Goal: Find specific page/section: Find specific page/section

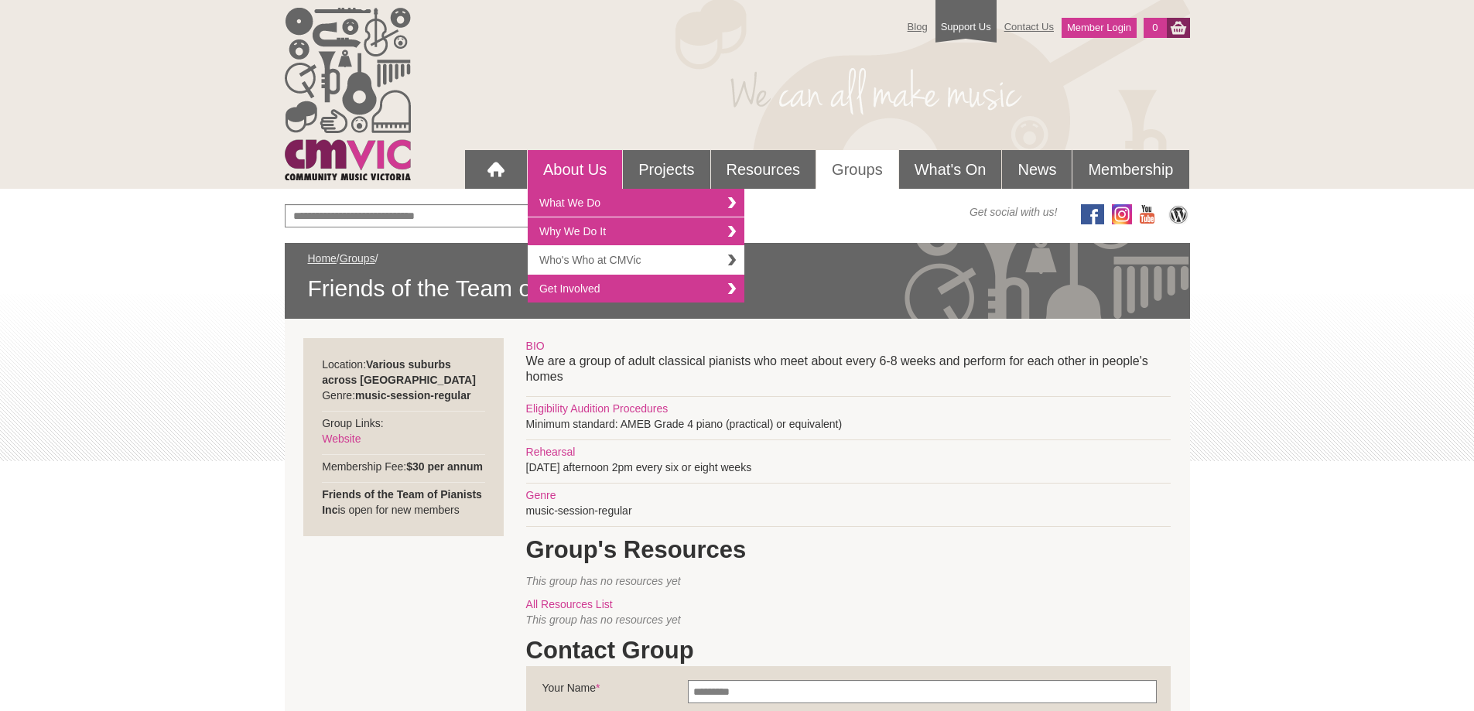
click at [587, 258] on link "Who's Who at CMVic" at bounding box center [636, 260] width 217 height 29
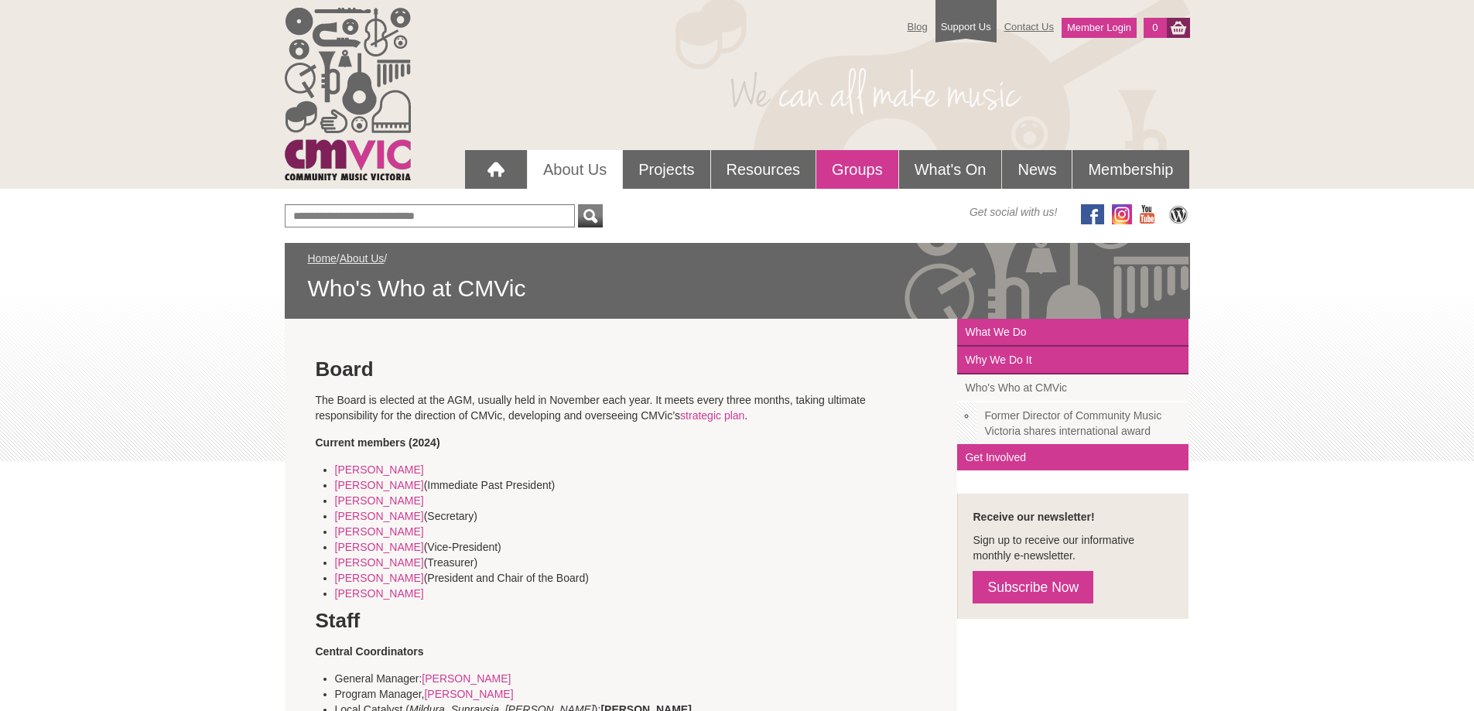
click at [843, 169] on link "Groups" at bounding box center [857, 169] width 82 height 39
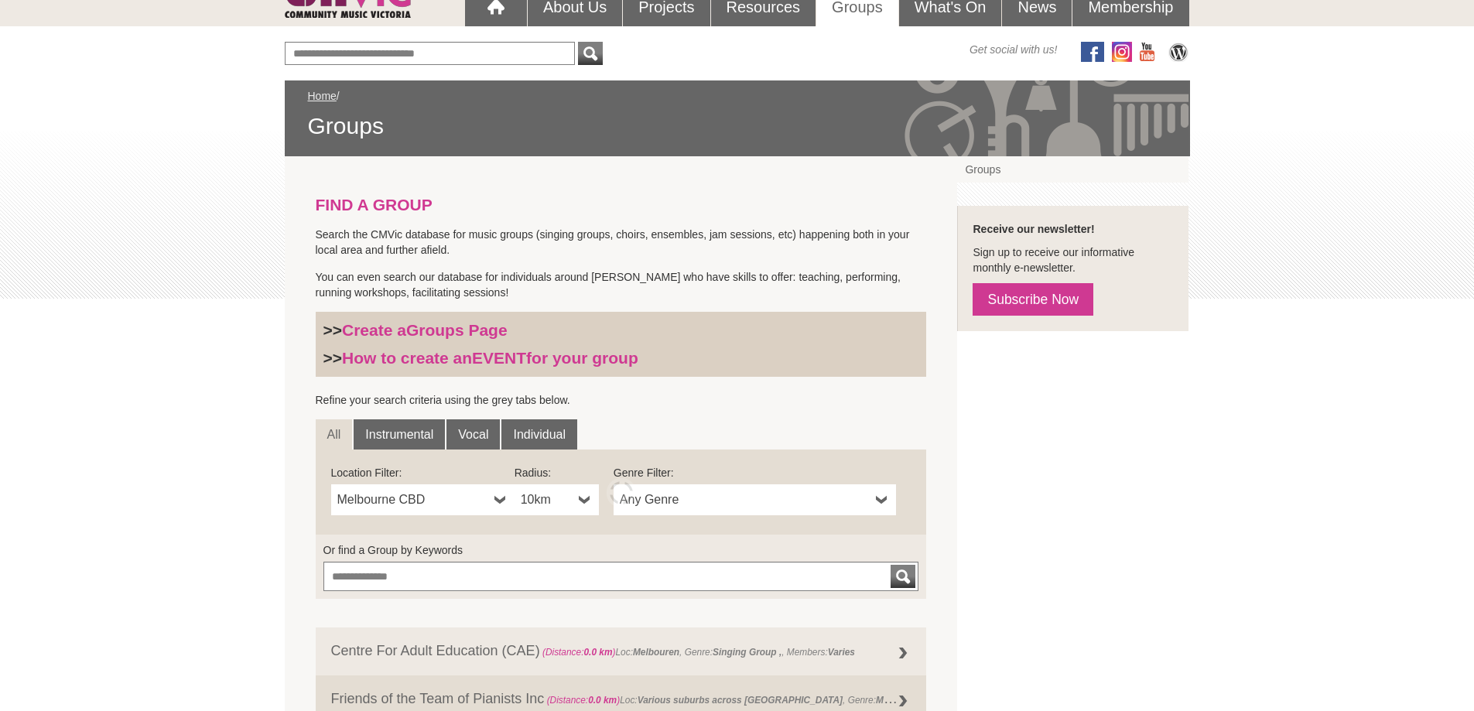
scroll to position [232, 0]
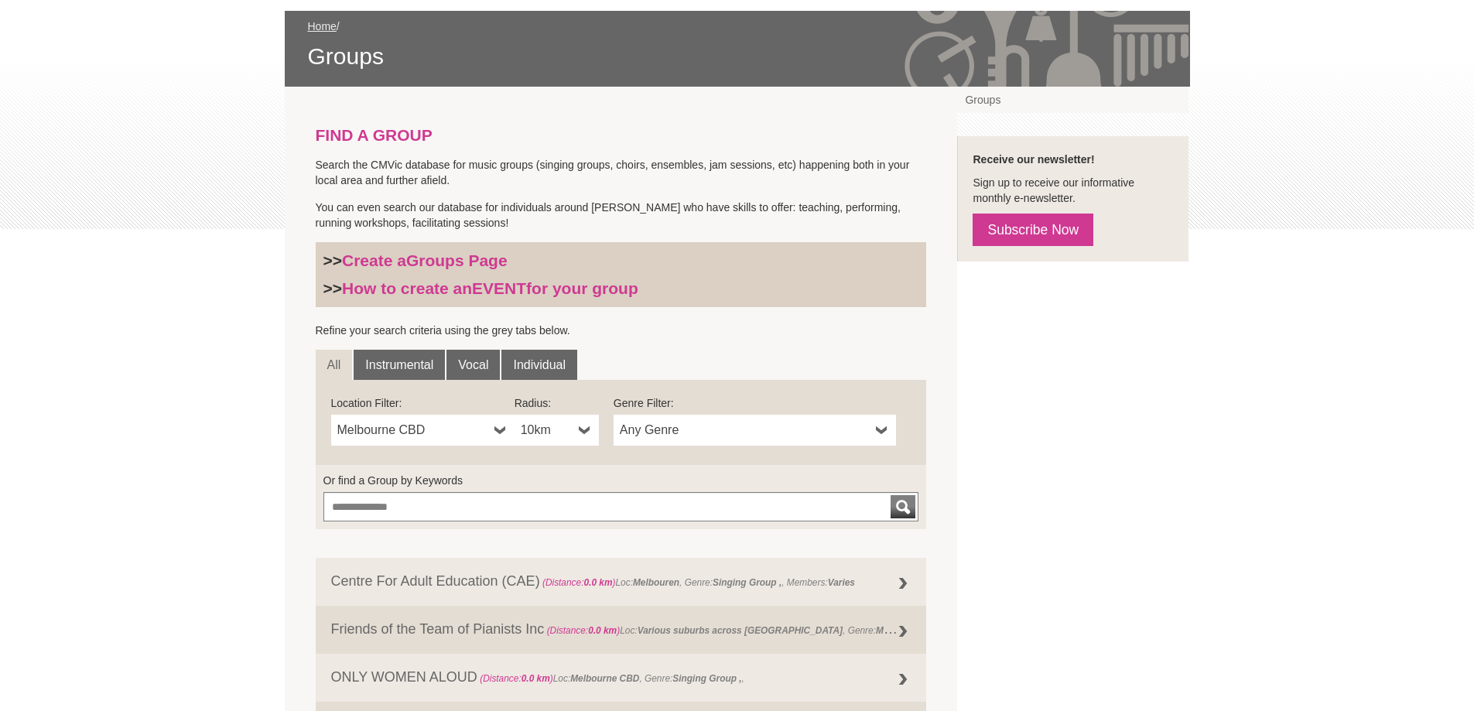
click at [880, 426] on b at bounding box center [882, 430] width 12 height 31
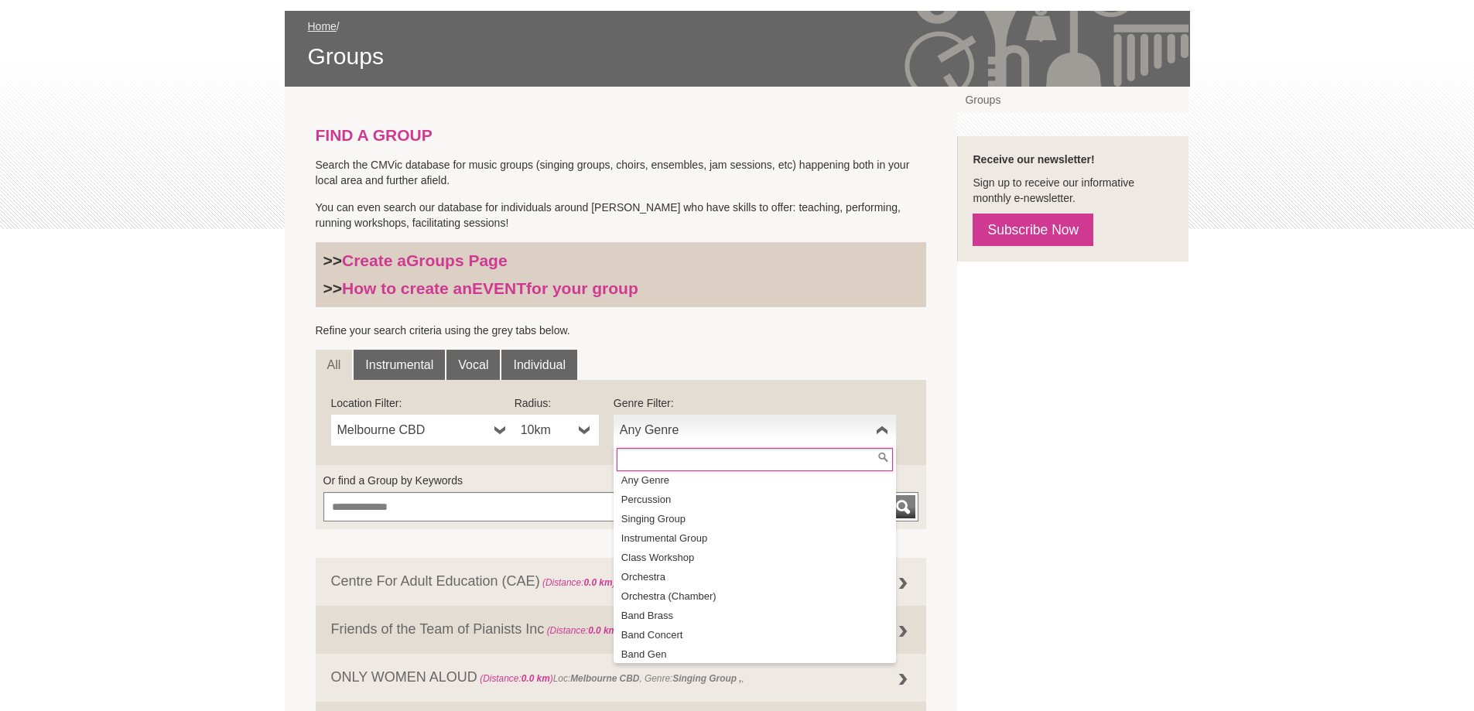
scroll to position [0, 0]
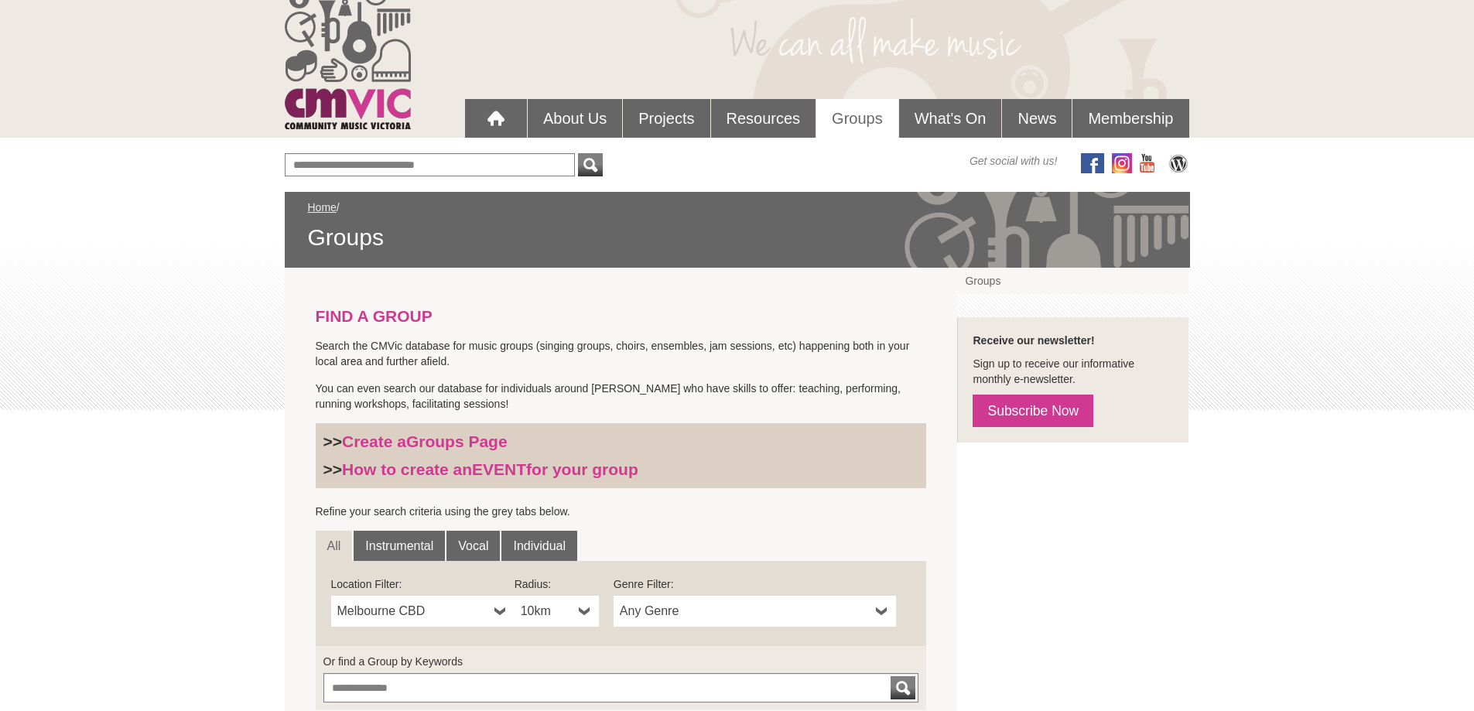
scroll to position [77, 0]
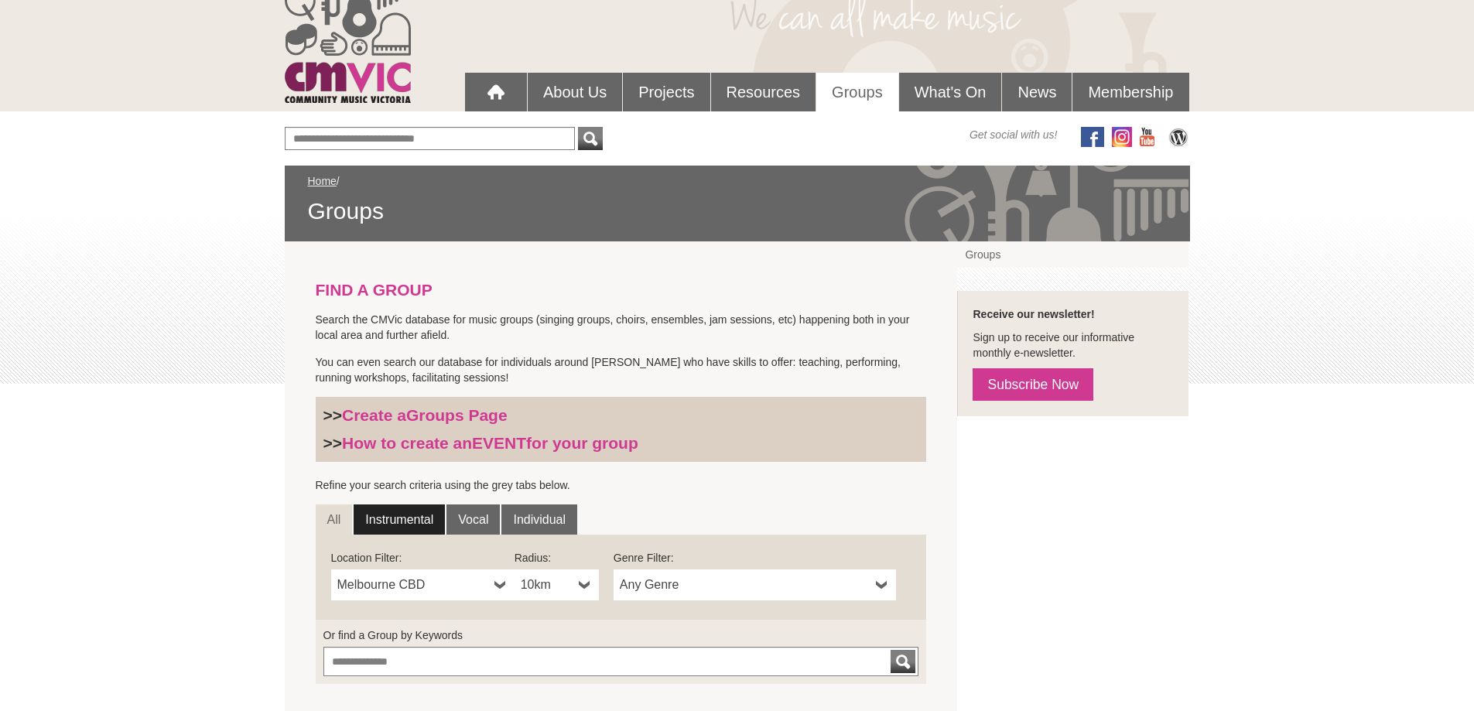
click at [409, 517] on link "Instrumental" at bounding box center [399, 519] width 91 height 31
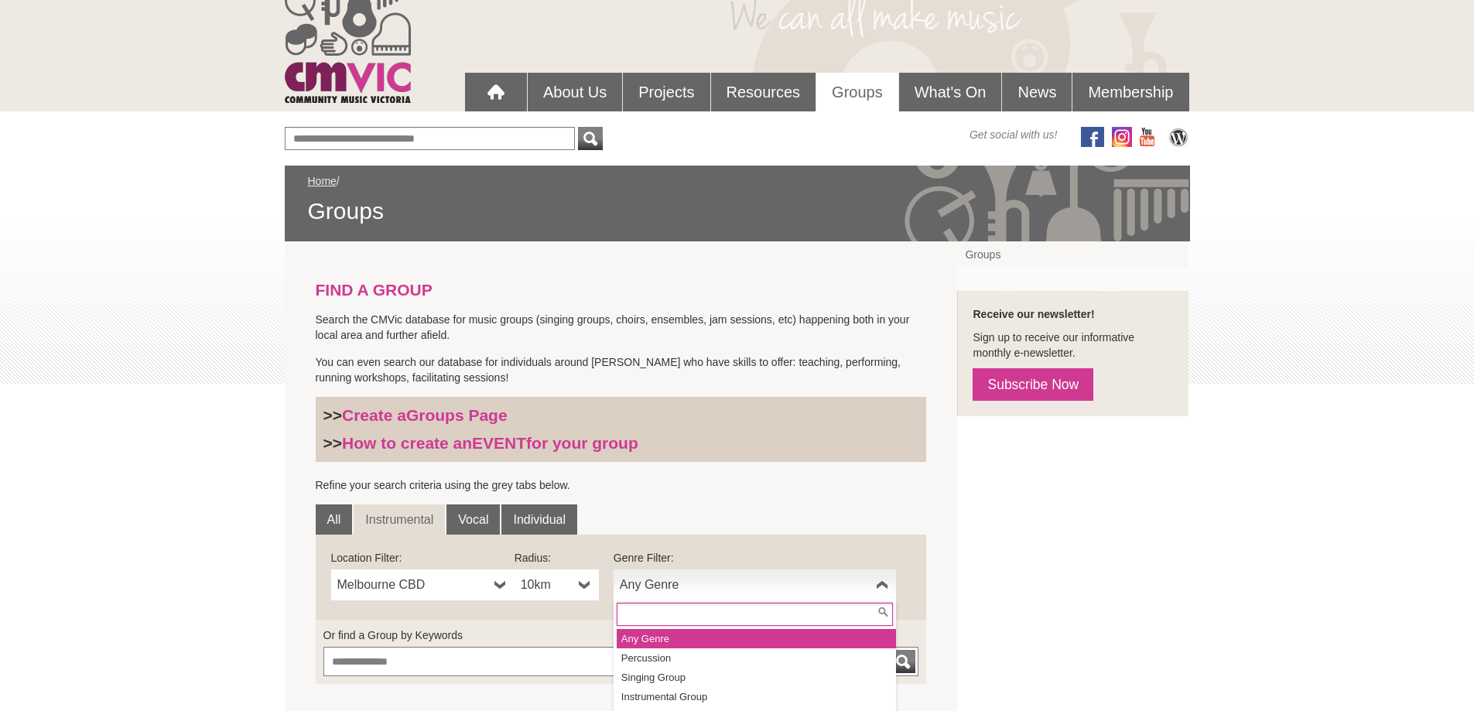
click at [883, 580] on b at bounding box center [882, 584] width 12 height 31
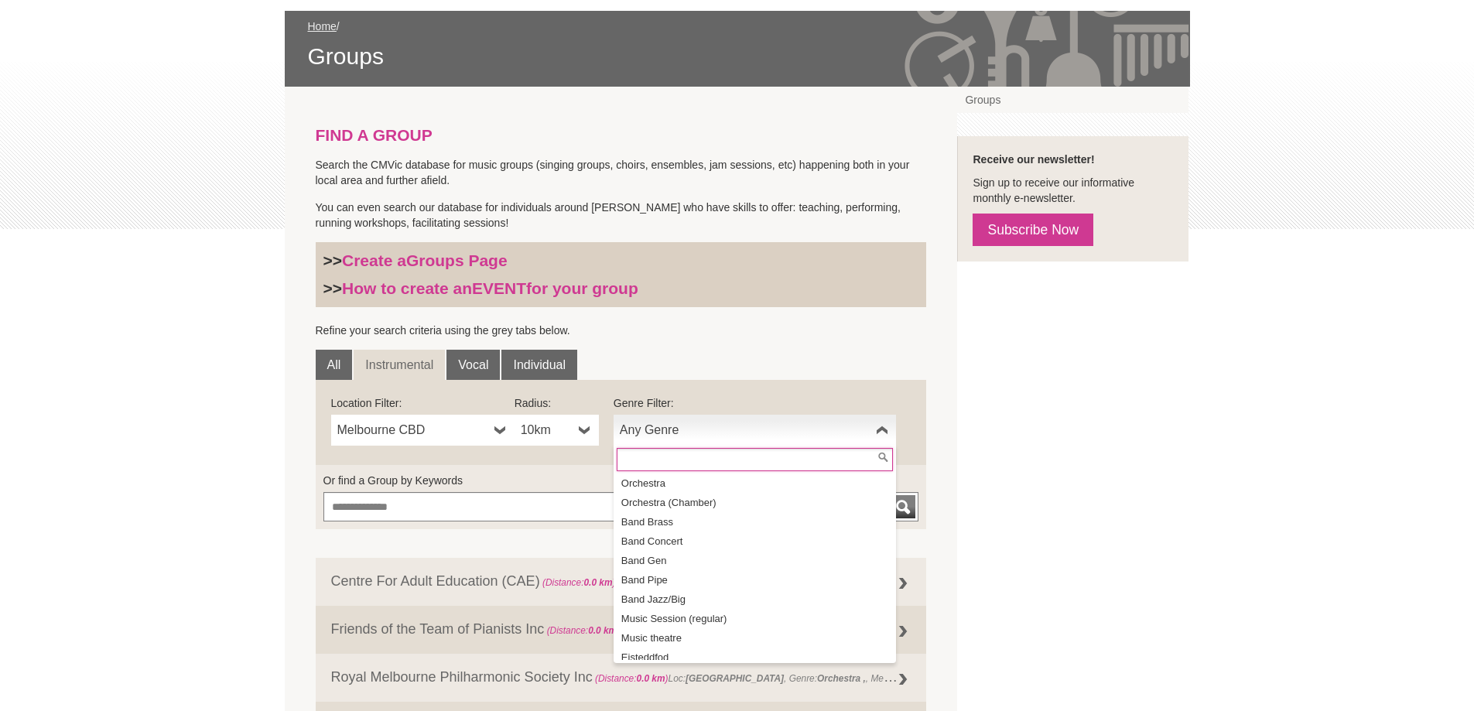
scroll to position [0, 0]
click at [879, 432] on b at bounding box center [882, 430] width 12 height 31
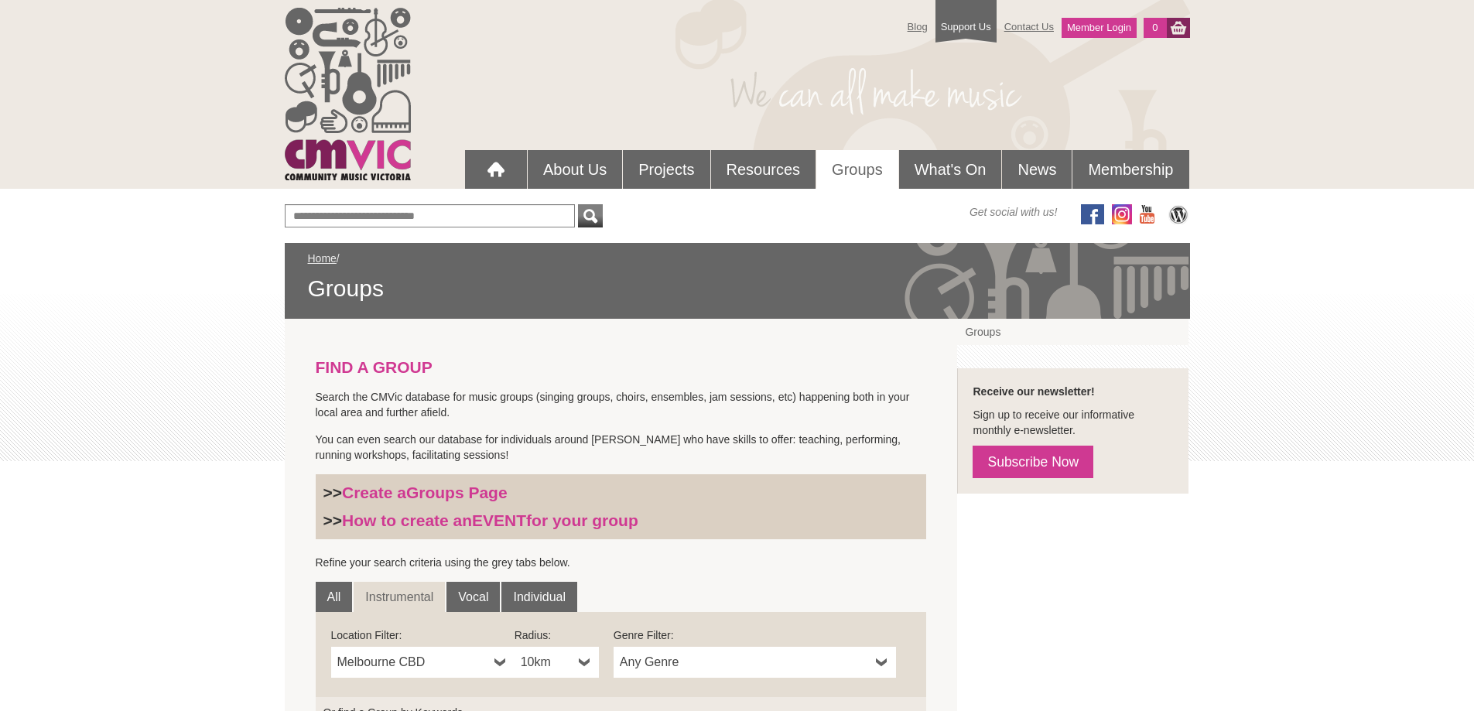
scroll to position [77, 0]
